Goal: Use online tool/utility: Utilize a website feature to perform a specific function

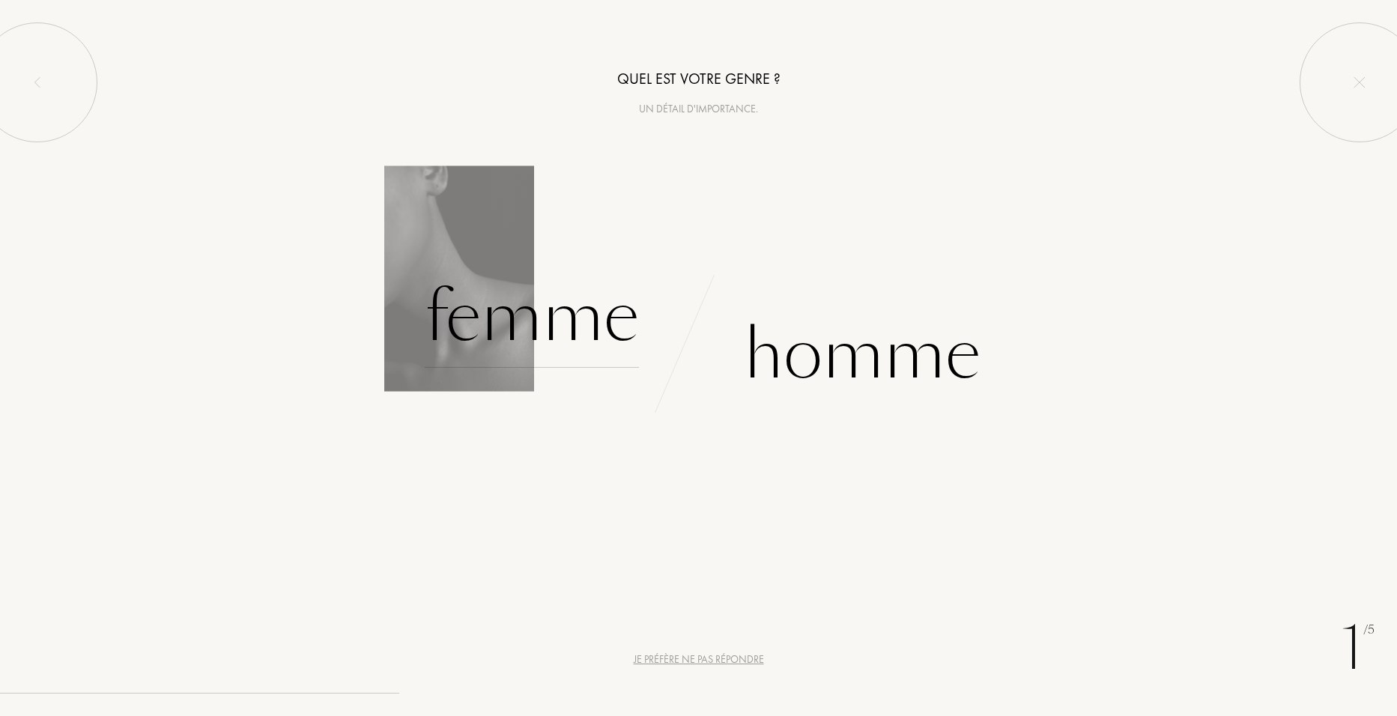
click at [584, 342] on div "Femme" at bounding box center [532, 317] width 214 height 101
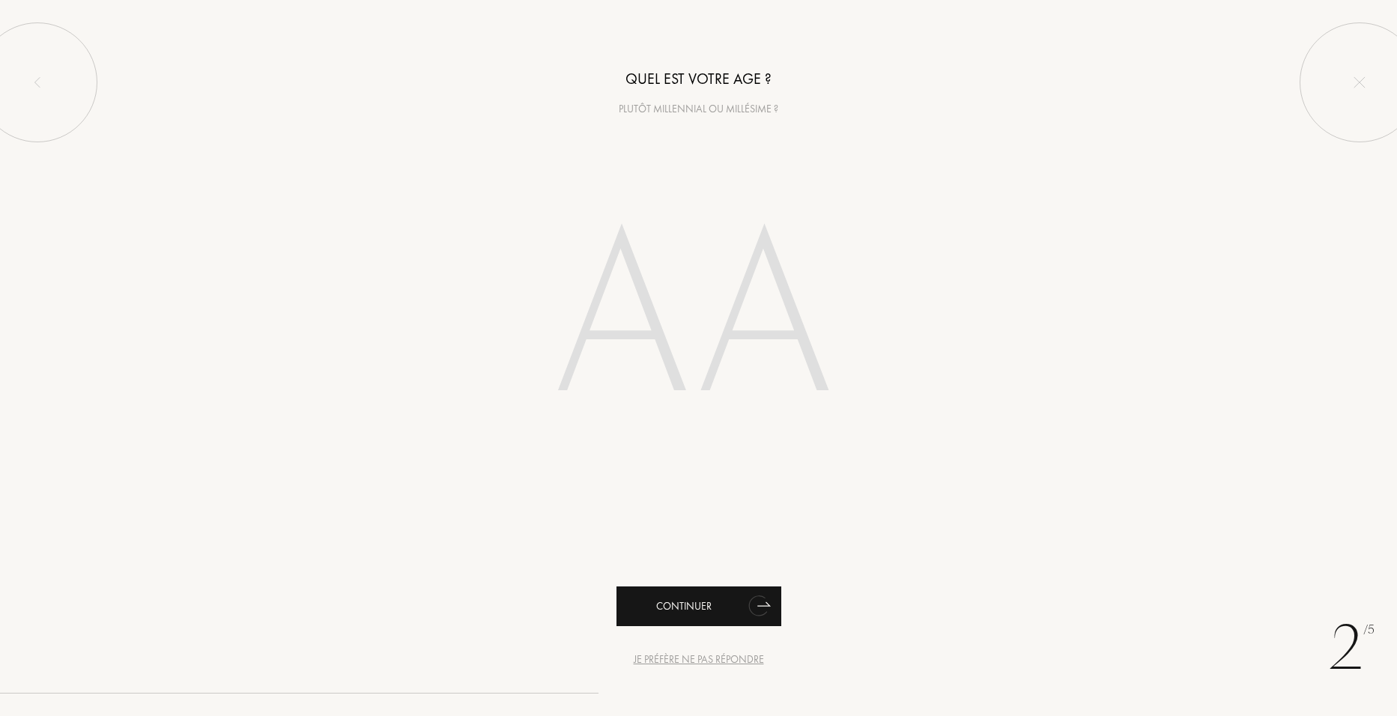
click at [715, 593] on div "Continuer" at bounding box center [698, 607] width 165 height 40
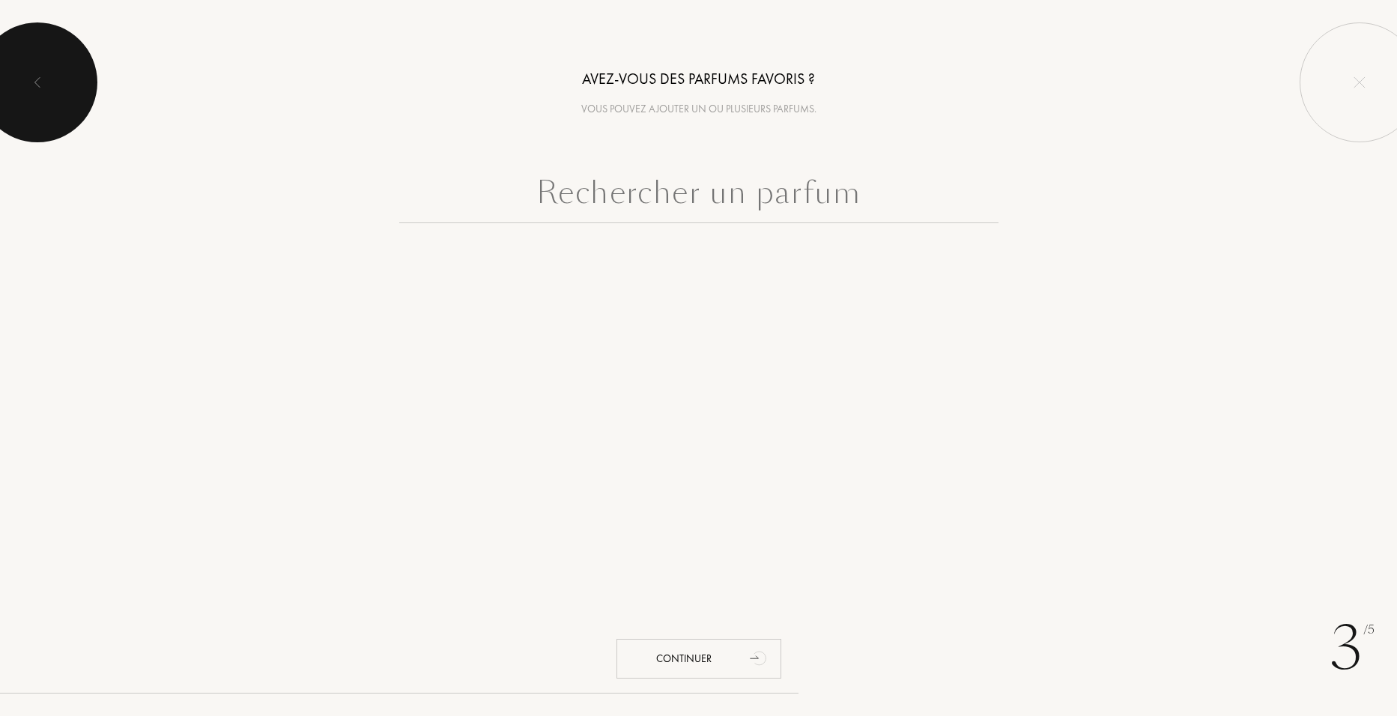
click at [63, 55] on div at bounding box center [38, 82] width 120 height 120
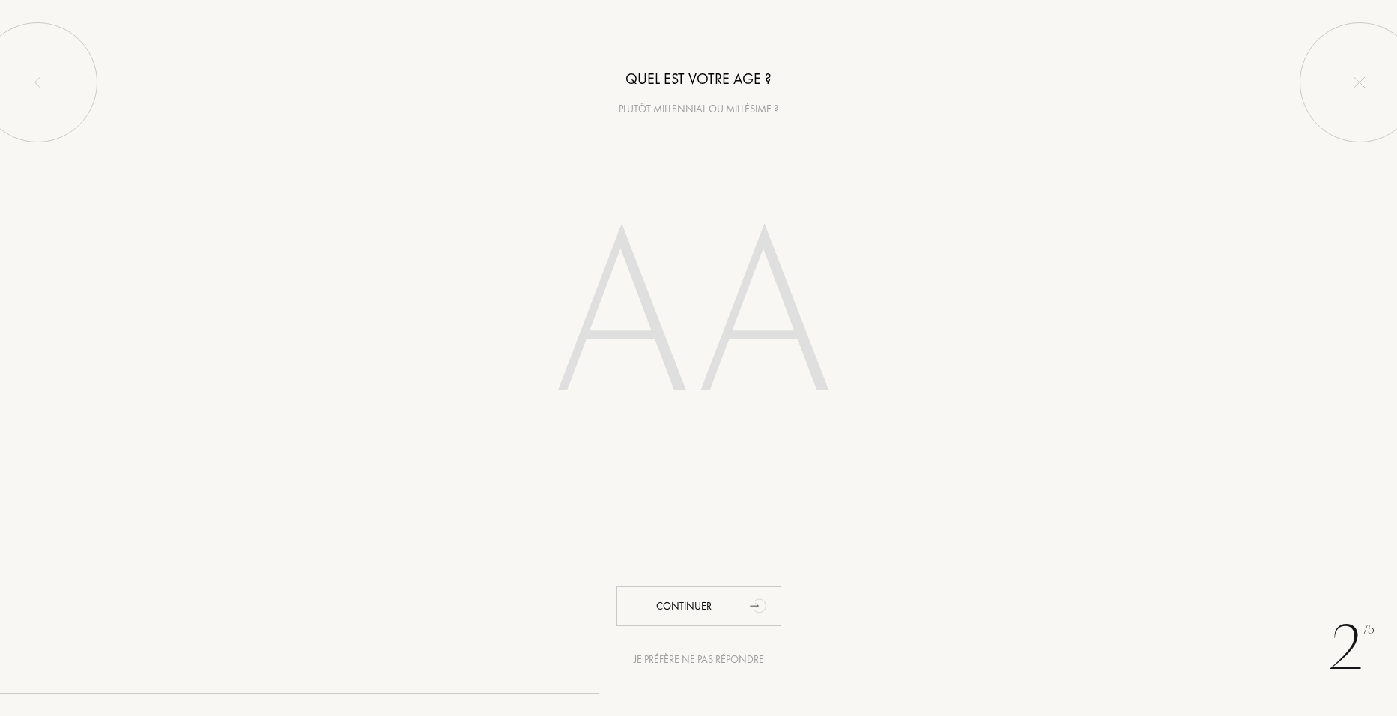
click at [724, 317] on input "number" at bounding box center [698, 320] width 427 height 303
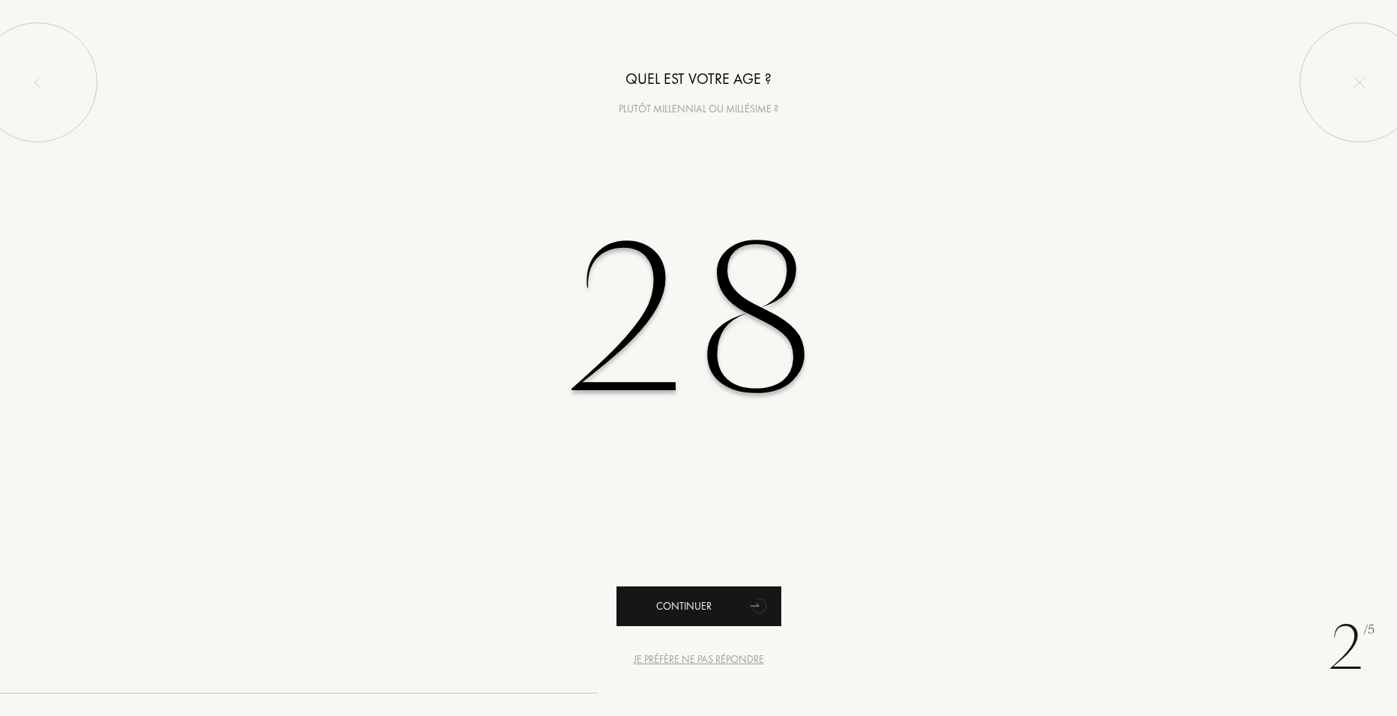
type input "28"
click at [663, 602] on div "Continuer" at bounding box center [698, 607] width 165 height 40
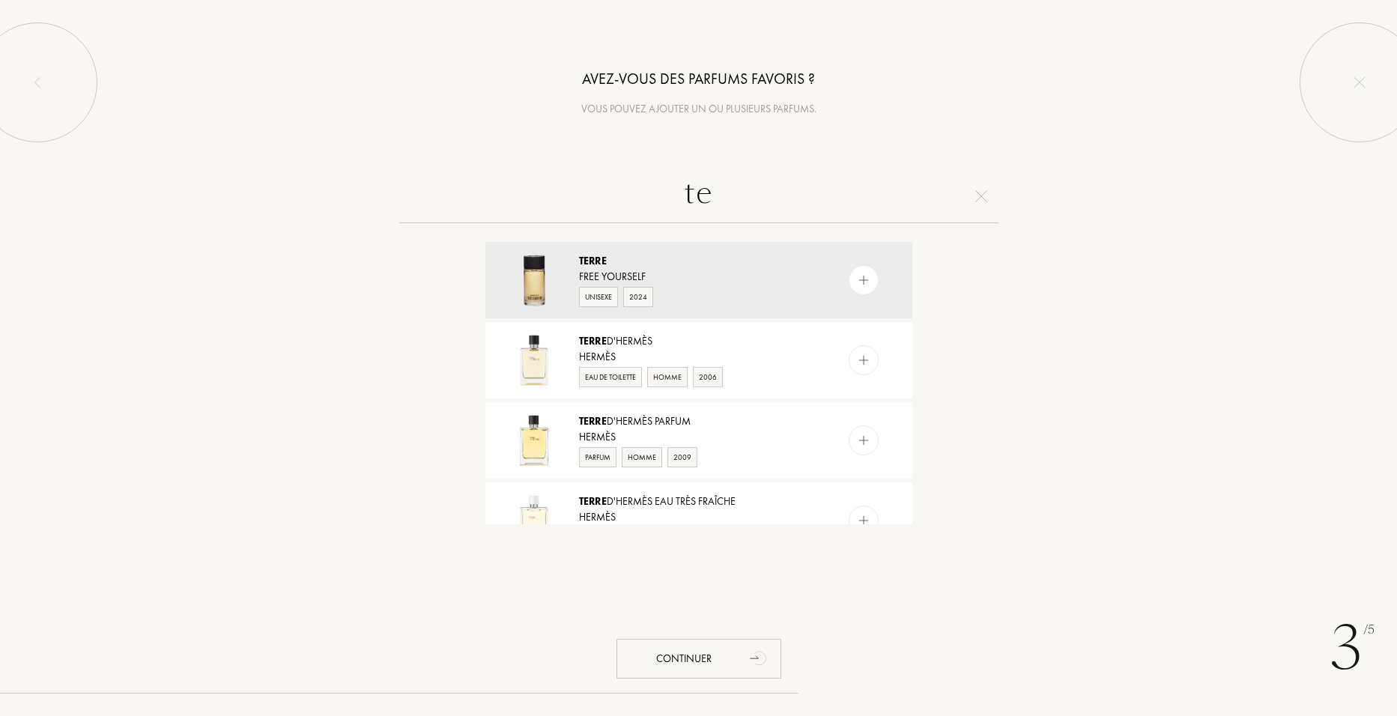
type input "t"
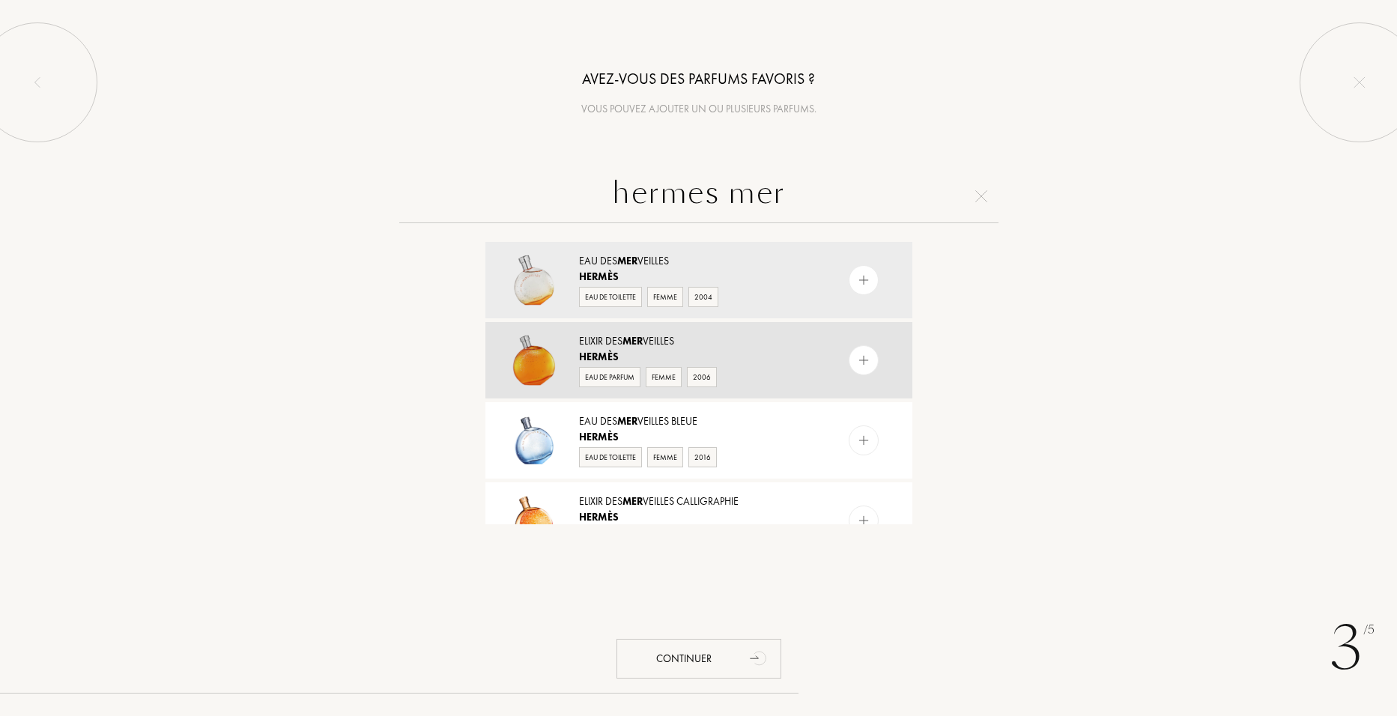
type input "hermes mer"
click at [590, 352] on span "Hermès" at bounding box center [599, 356] width 40 height 13
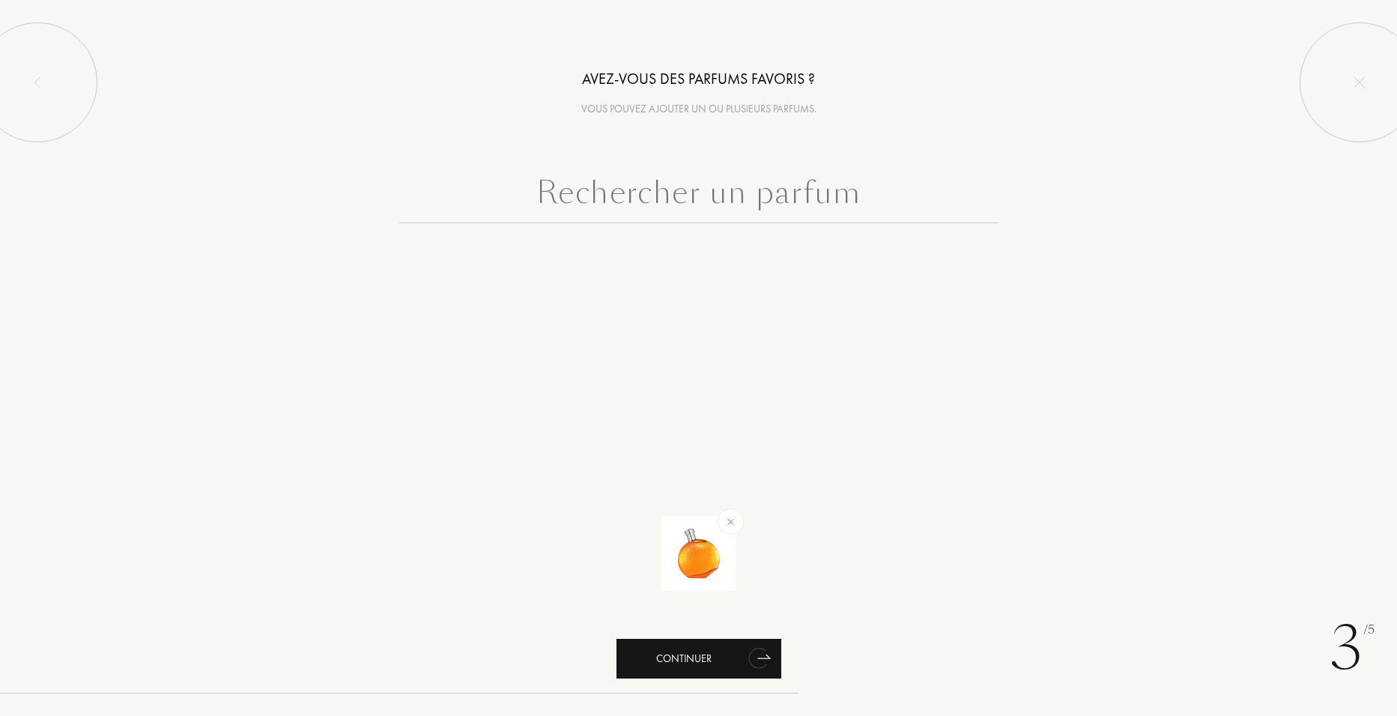
click at [694, 653] on div "Continuer" at bounding box center [698, 659] width 165 height 40
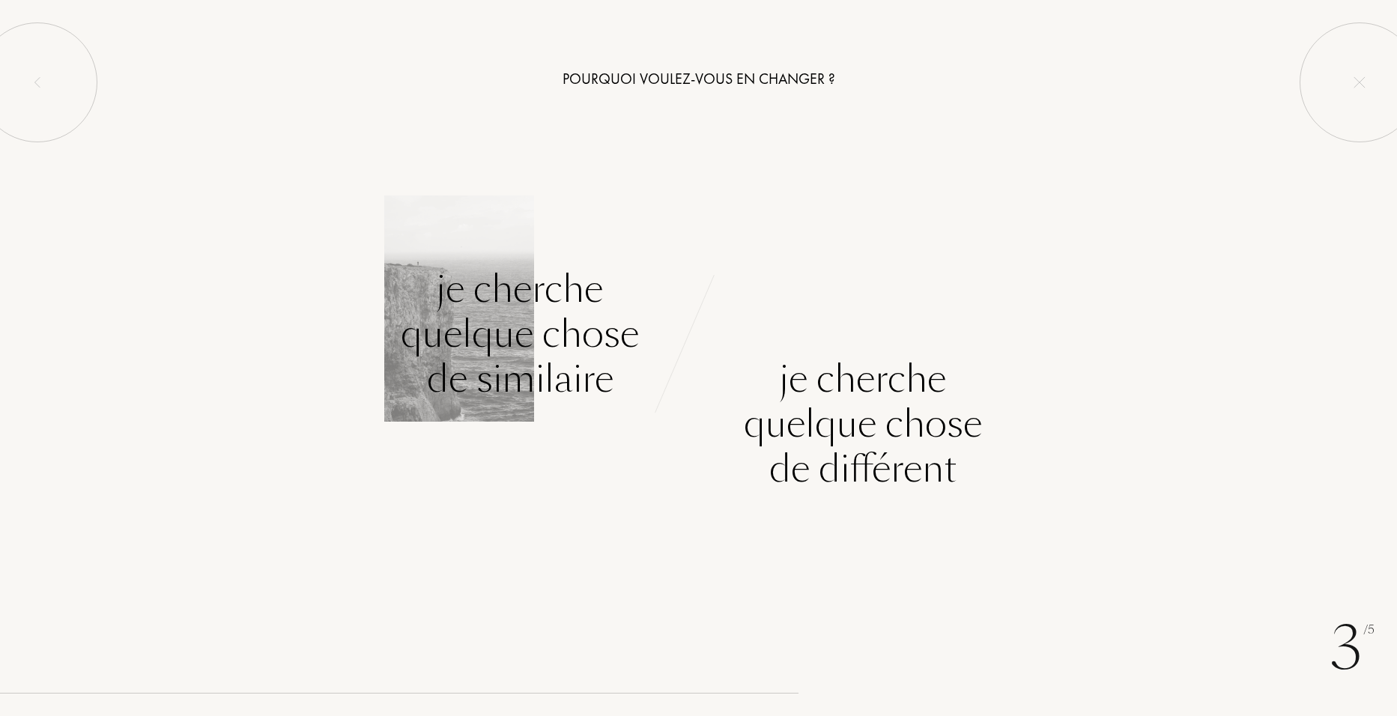
click at [576, 360] on div "Je cherche quelque chose de similaire" at bounding box center [520, 334] width 238 height 135
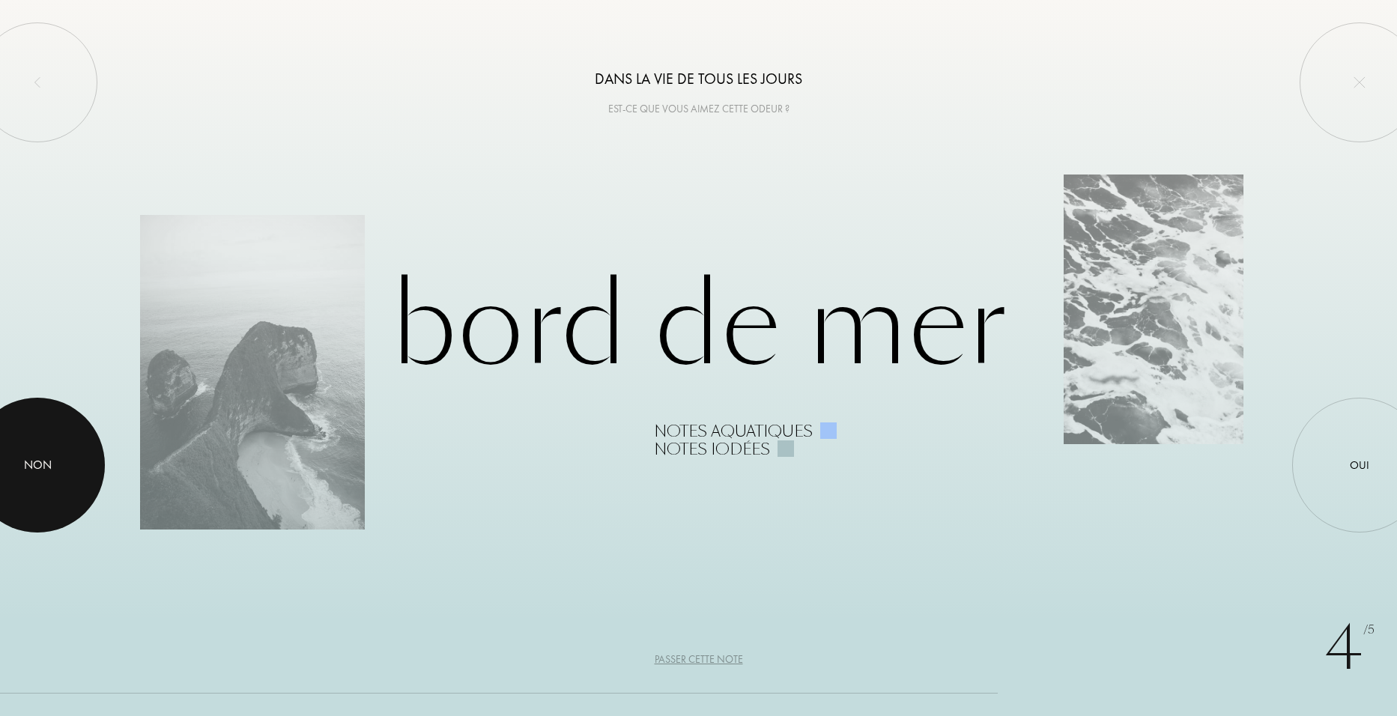
click at [44, 456] on div "Non" at bounding box center [38, 465] width 28 height 18
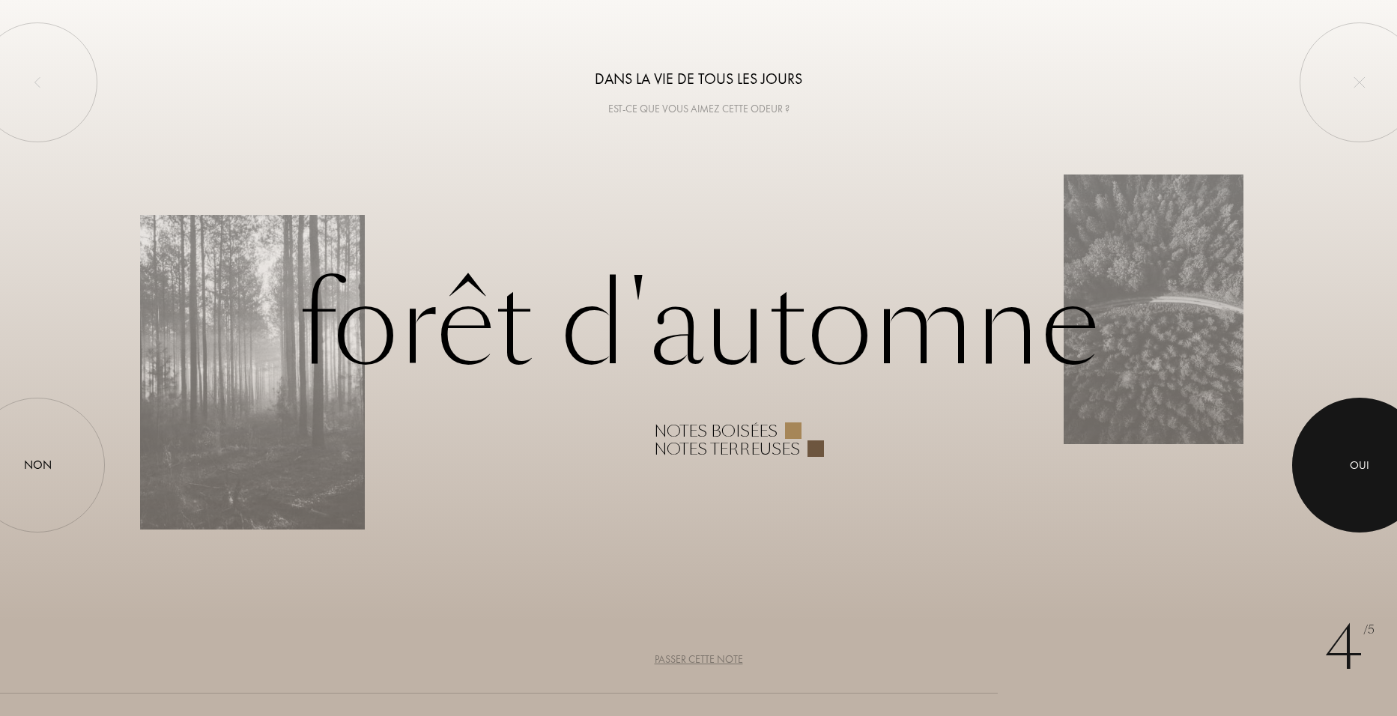
click at [1342, 452] on div at bounding box center [1359, 465] width 135 height 135
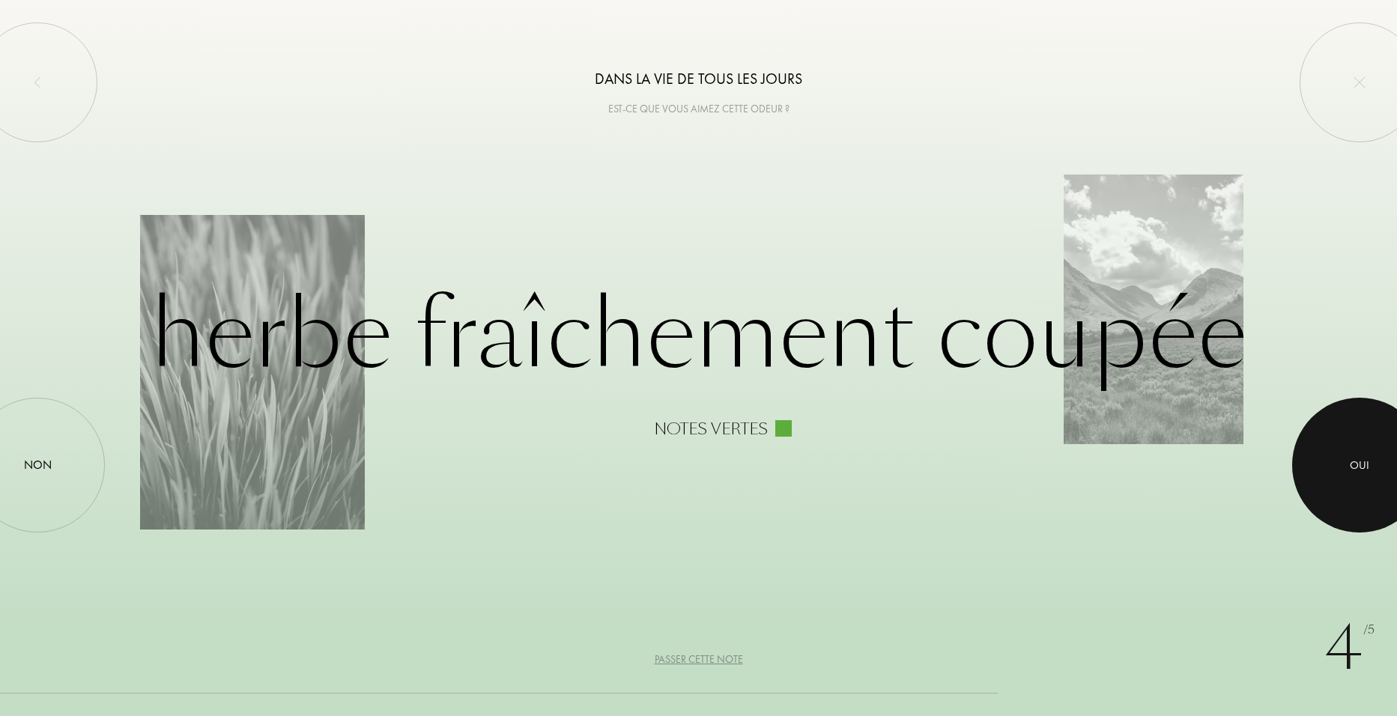
click at [1342, 452] on div at bounding box center [1359, 465] width 135 height 135
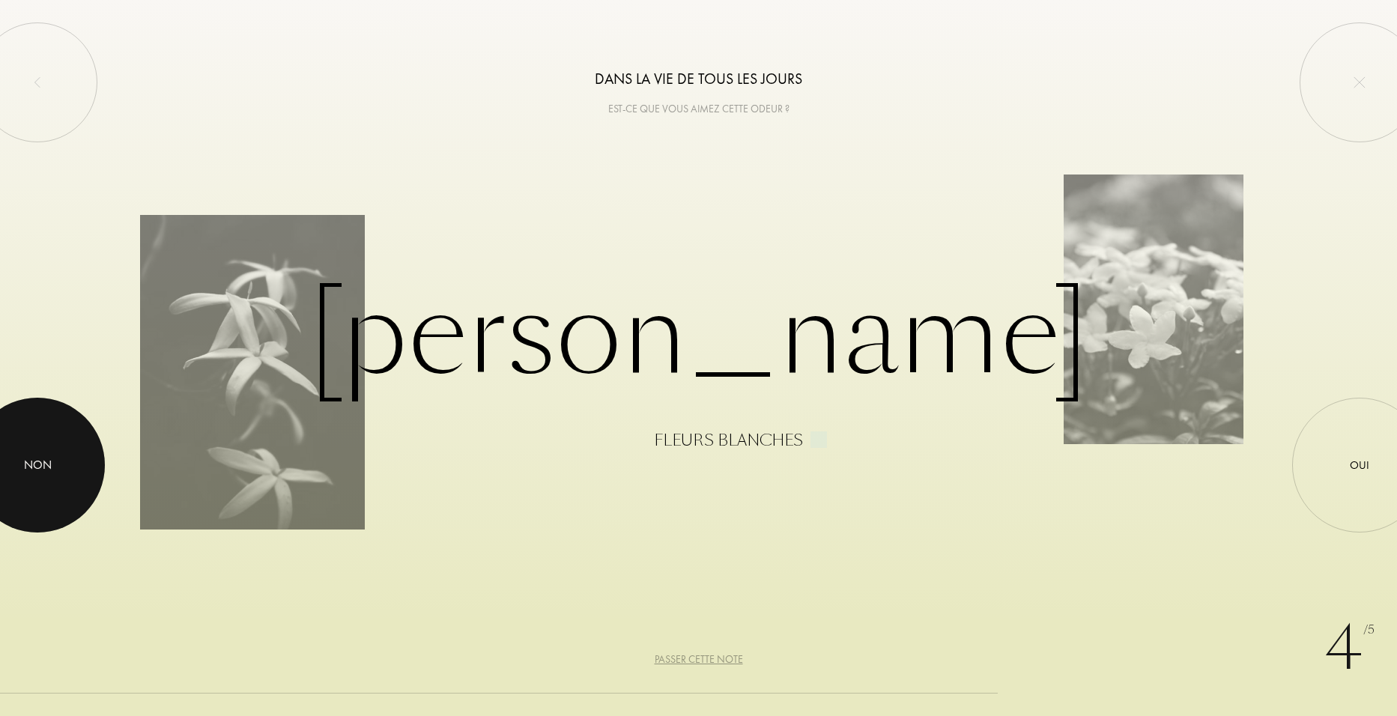
click at [72, 464] on div at bounding box center [37, 465] width 135 height 135
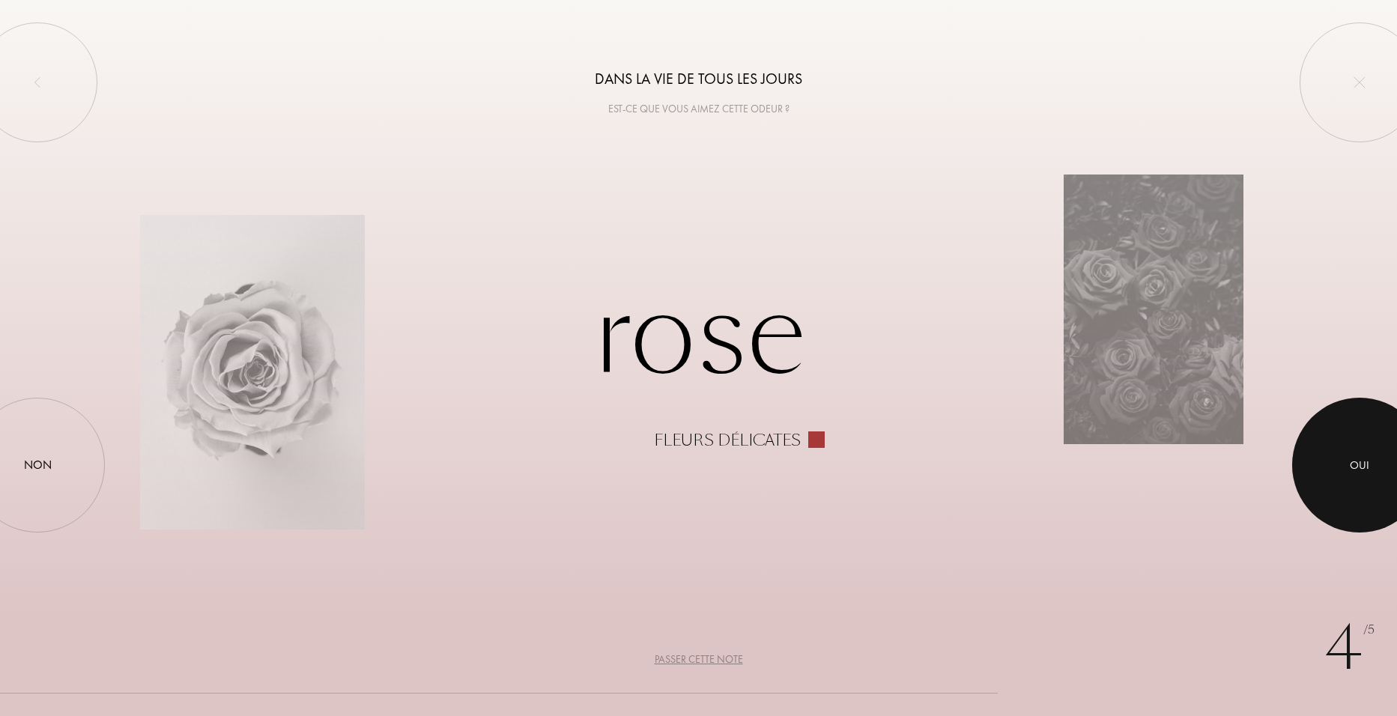
click at [1385, 473] on div at bounding box center [1359, 465] width 135 height 135
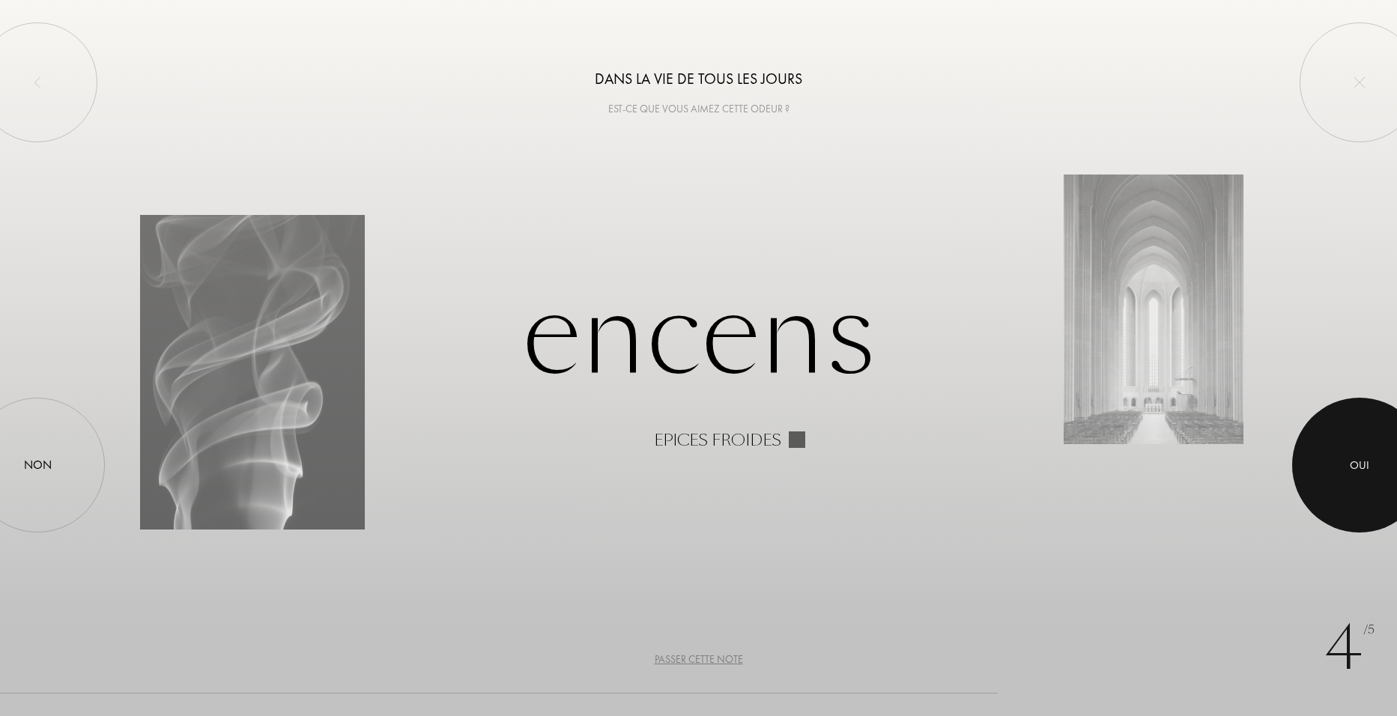
click at [1381, 476] on div at bounding box center [1359, 465] width 135 height 135
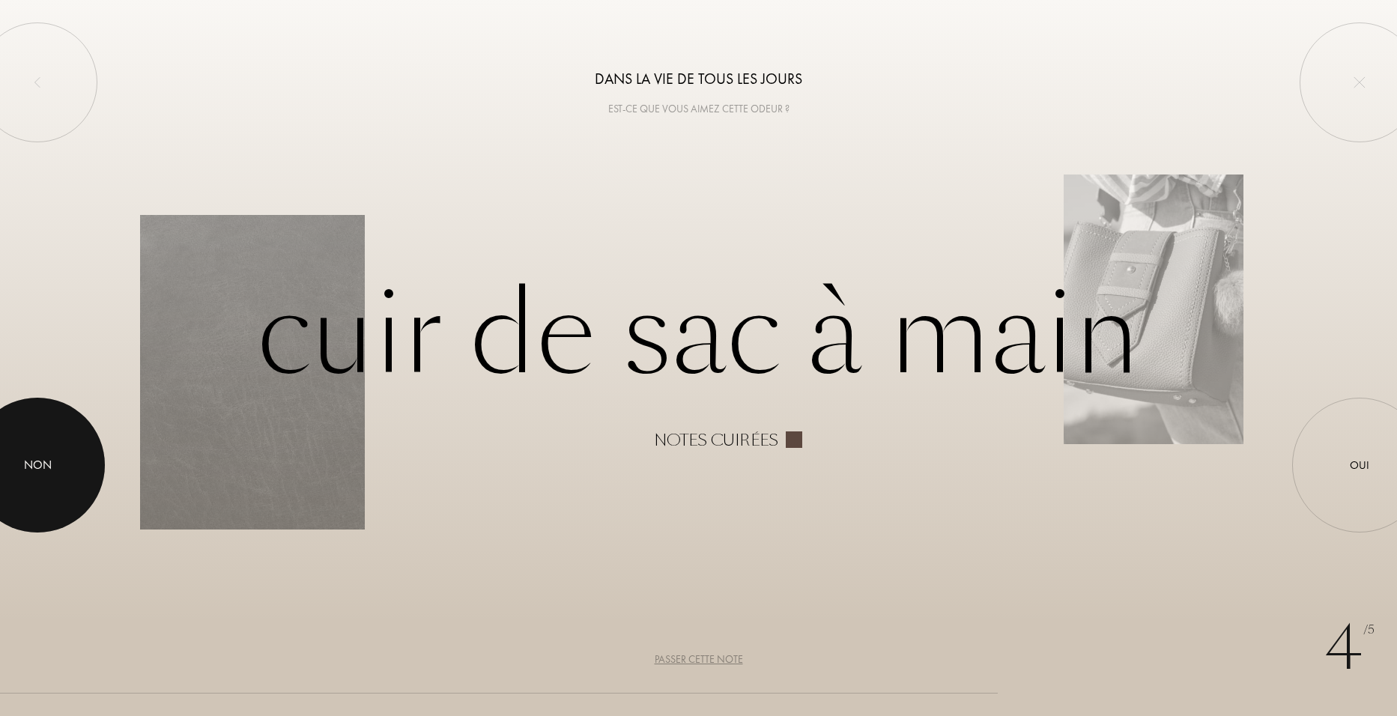
click at [27, 466] on div "Non" at bounding box center [38, 465] width 28 height 18
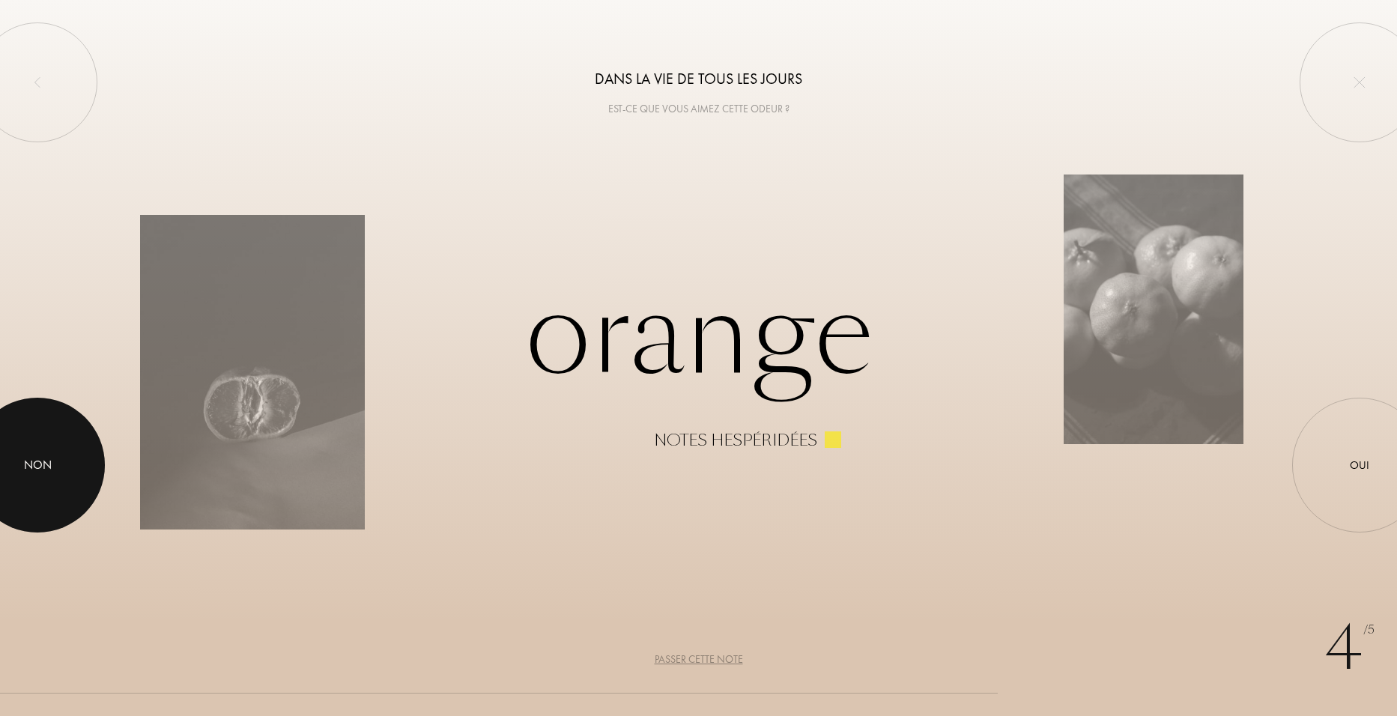
click at [27, 466] on div "Non" at bounding box center [38, 465] width 28 height 18
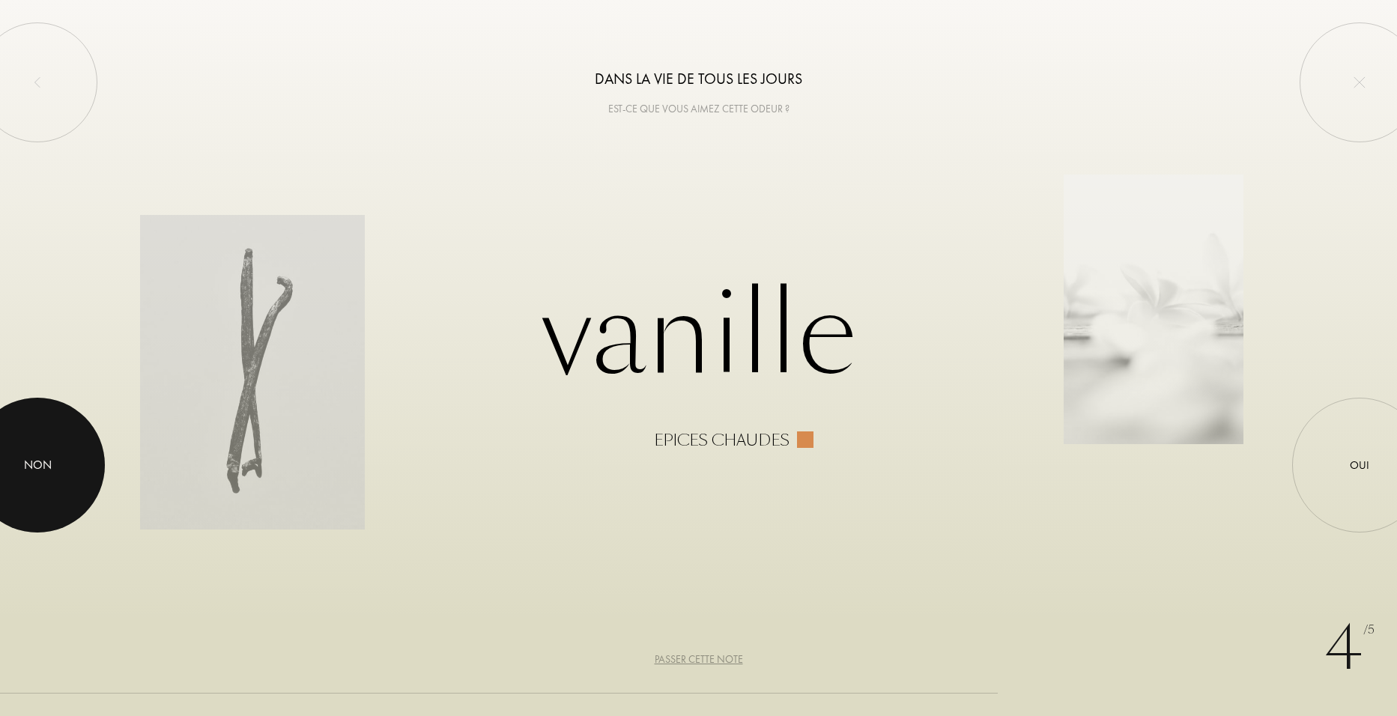
click at [27, 466] on div "Non" at bounding box center [38, 465] width 28 height 18
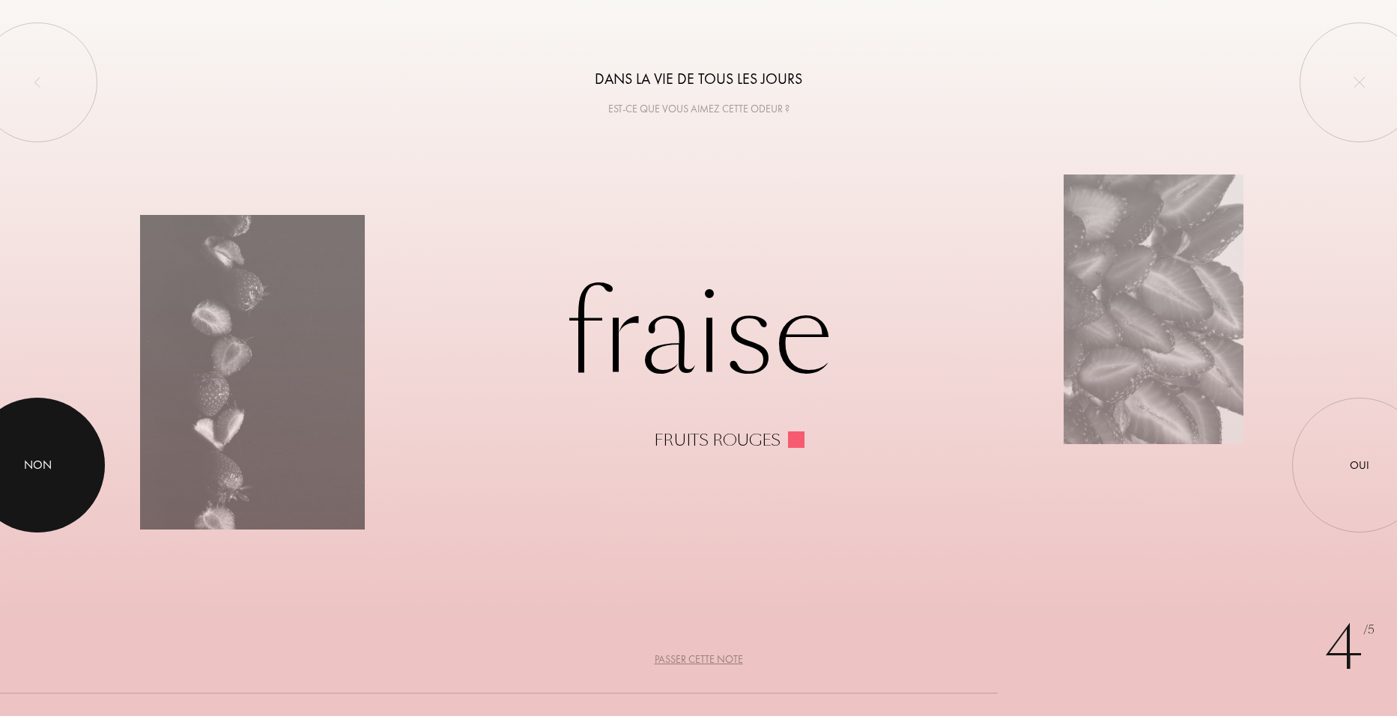
click at [27, 466] on div "Non" at bounding box center [38, 465] width 28 height 18
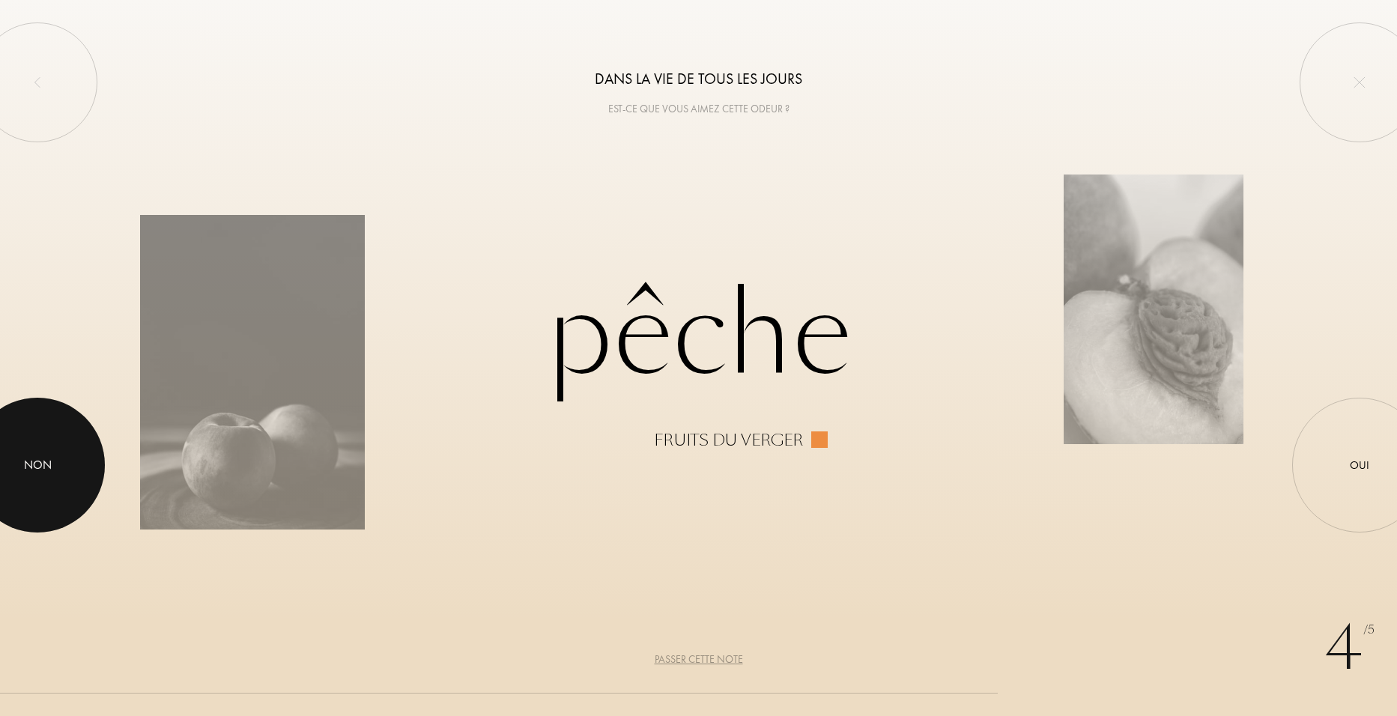
click at [27, 466] on div "Non" at bounding box center [38, 465] width 28 height 18
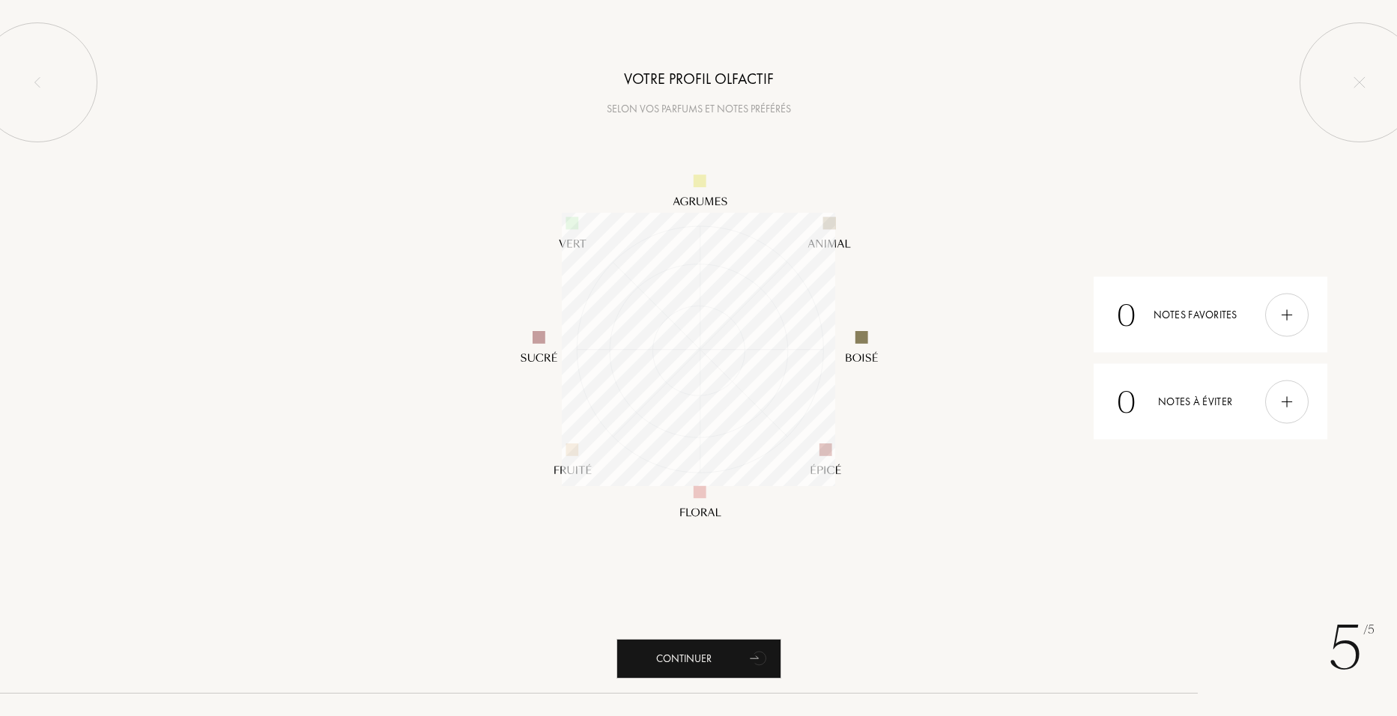
scroll to position [273, 273]
click at [711, 652] on div "Continuer" at bounding box center [698, 659] width 165 height 40
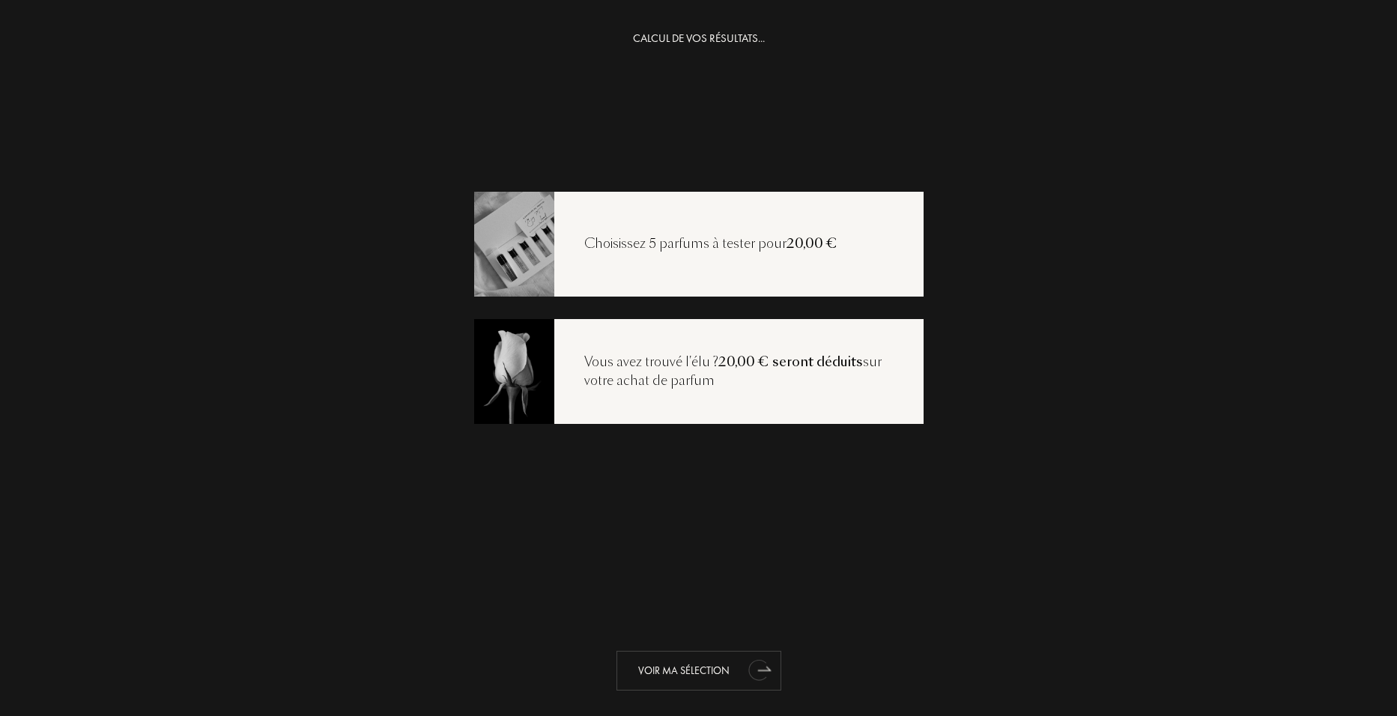
click at [701, 663] on div "Voir ma sélection" at bounding box center [698, 671] width 165 height 40
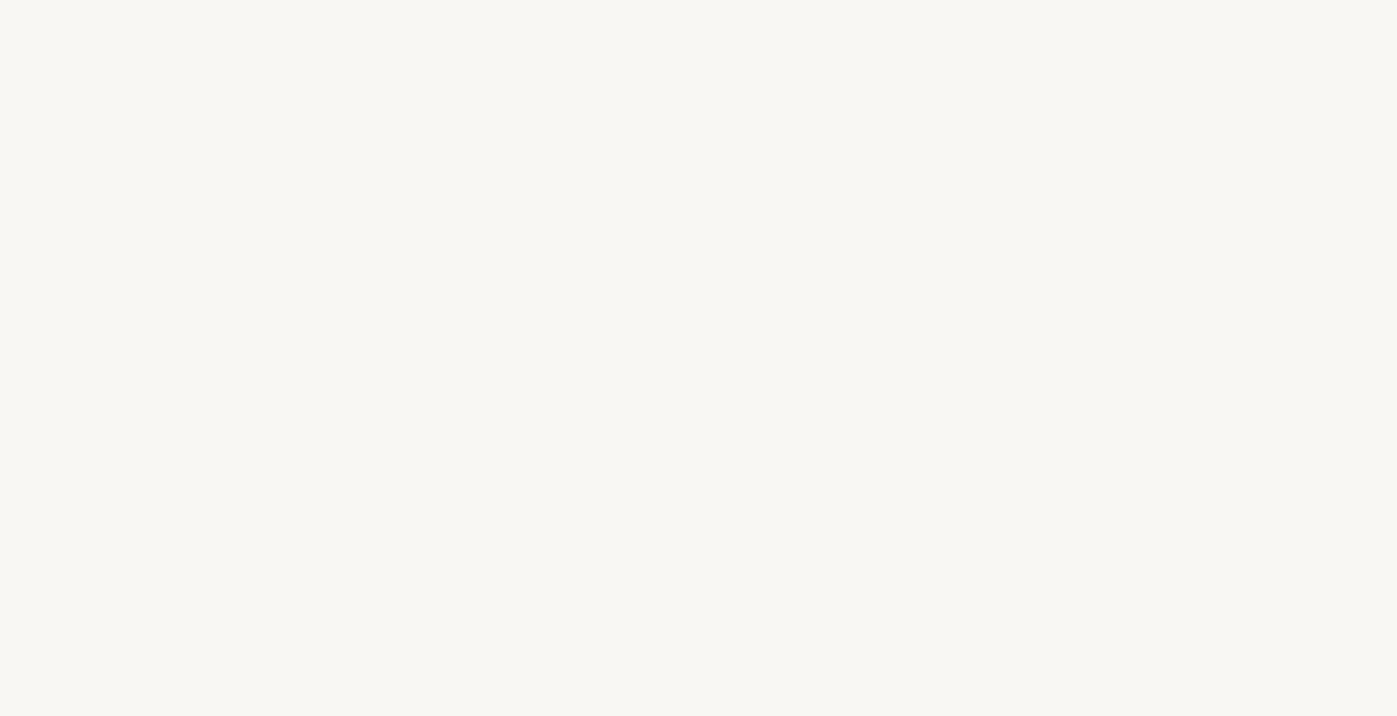
select select "FR"
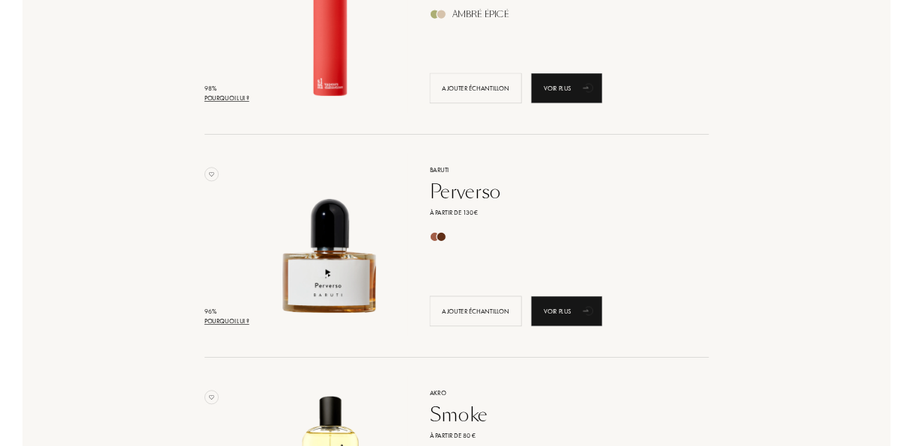
scroll to position [394, 0]
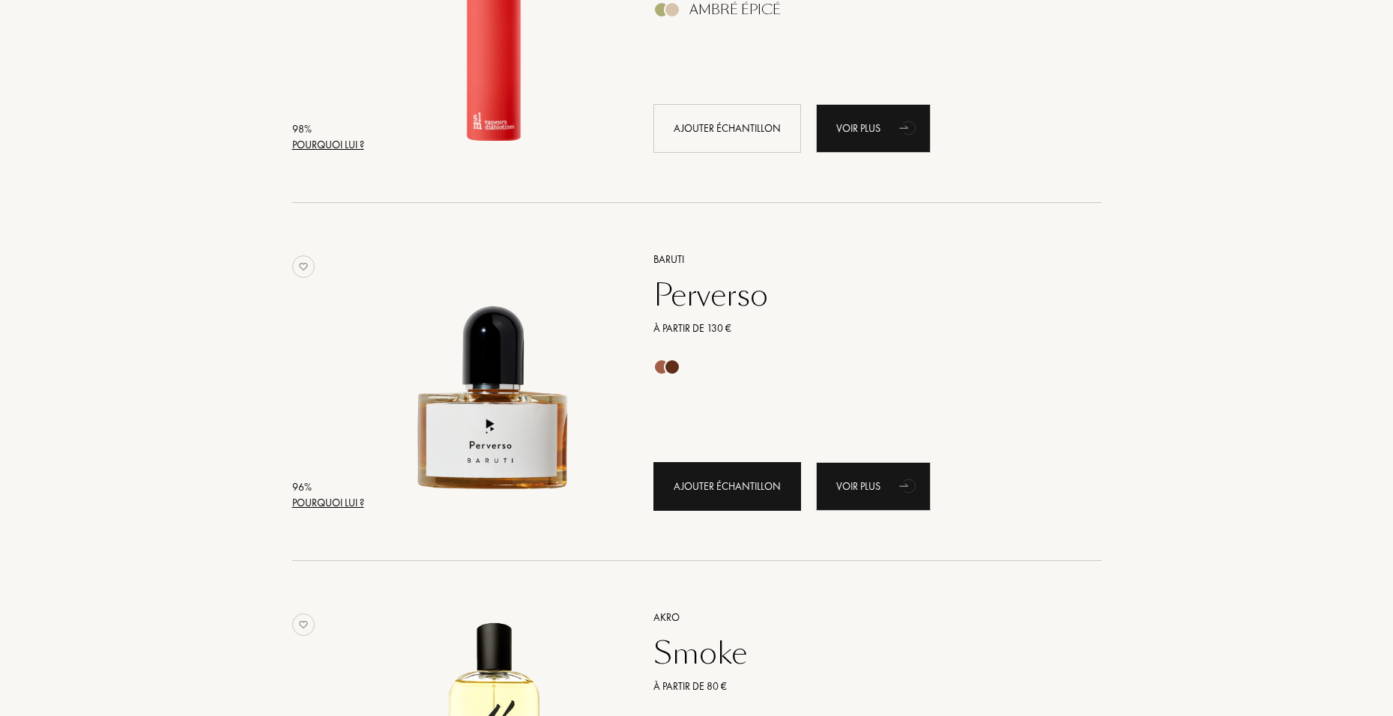
click at [697, 476] on div "Ajouter échantillon" at bounding box center [727, 486] width 148 height 49
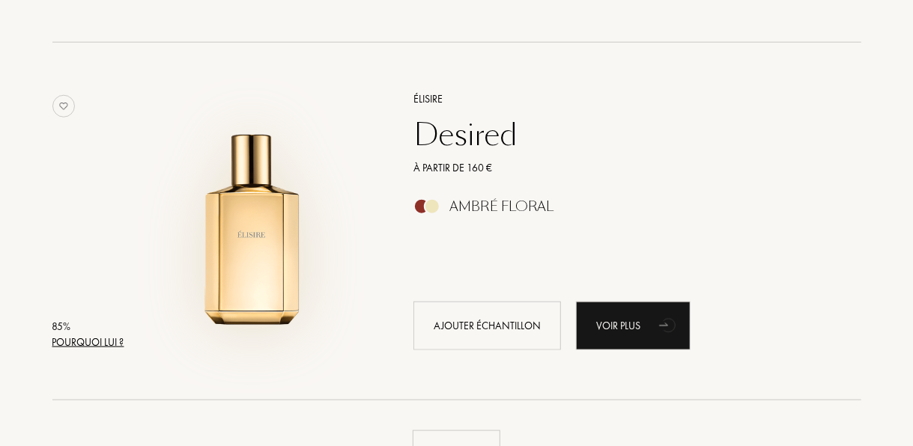
scroll to position [3418, 0]
